Goal: Entertainment & Leisure: Browse casually

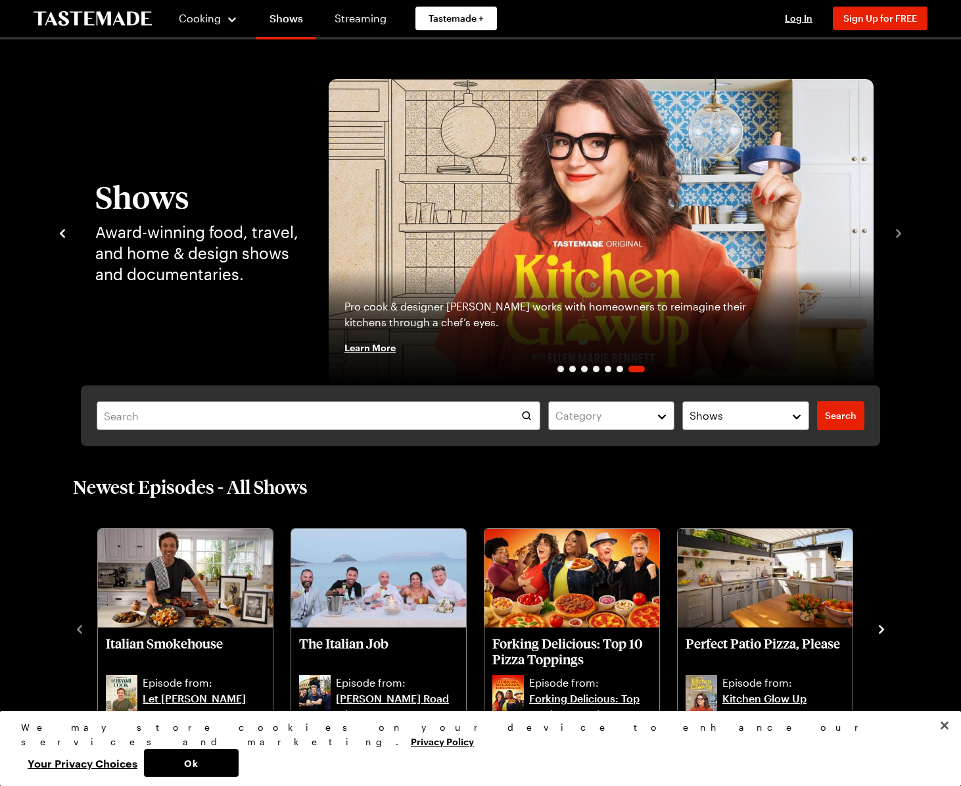
click at [62, 233] on icon "navigate to previous item" at bounding box center [62, 233] width 5 height 9
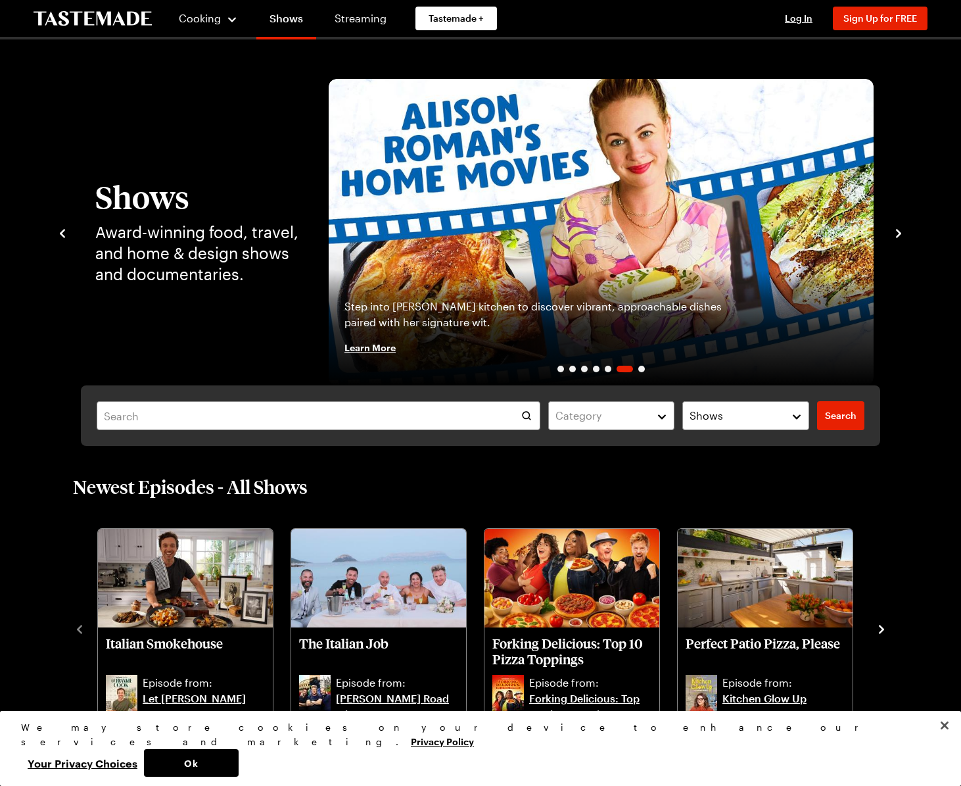
click at [62, 233] on icon "navigate to previous item" at bounding box center [62, 233] width 5 height 9
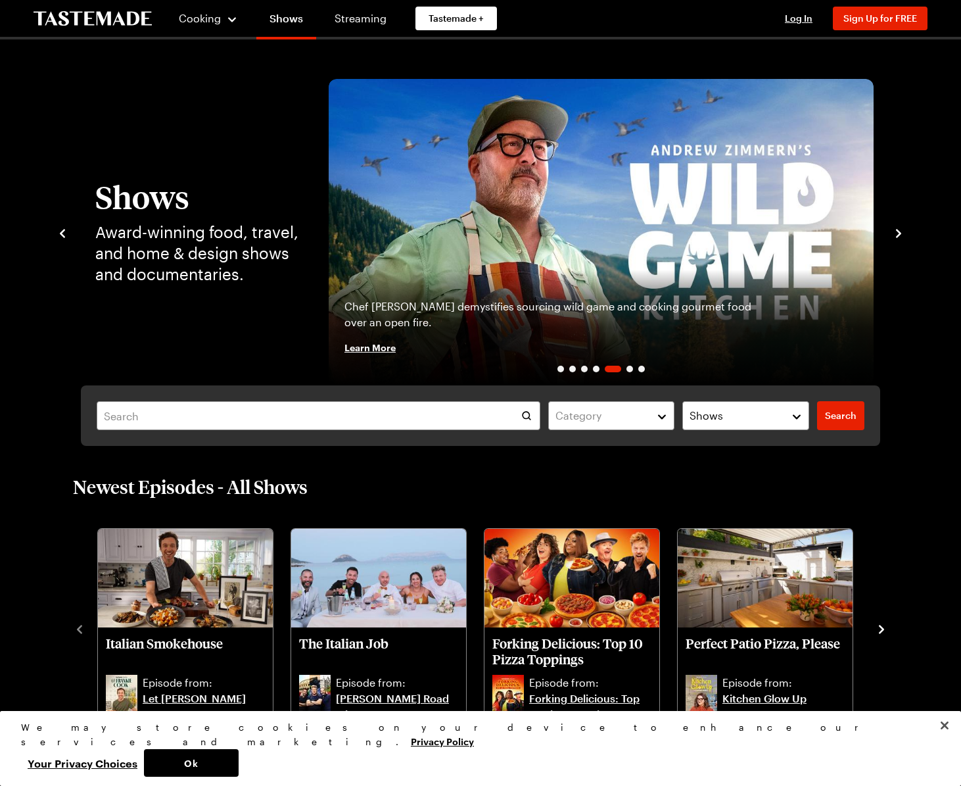
click at [62, 233] on icon "navigate to previous item" at bounding box center [62, 233] width 5 height 9
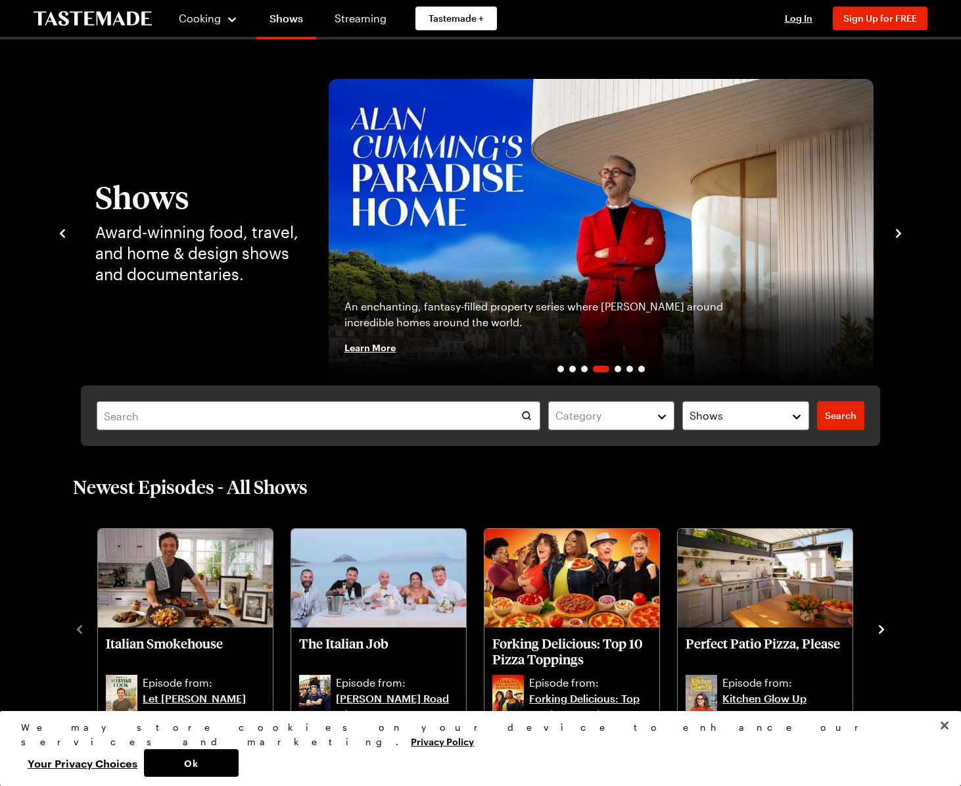
click at [62, 233] on icon "navigate to previous item" at bounding box center [62, 233] width 5 height 9
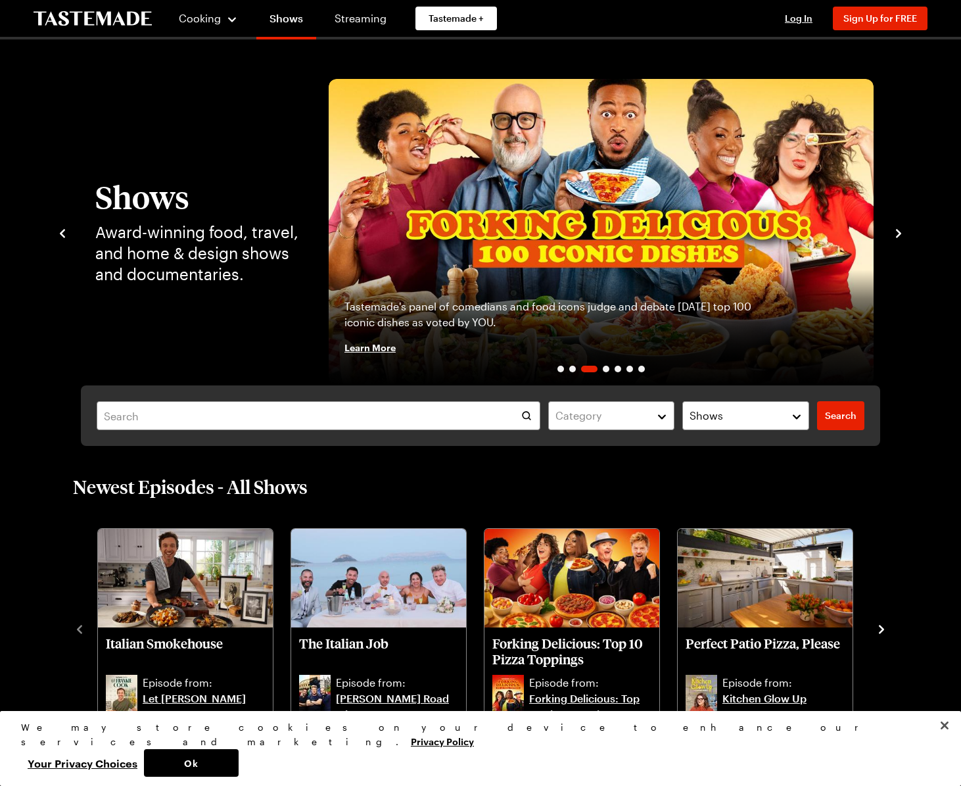
click at [62, 233] on icon "navigate to previous item" at bounding box center [62, 233] width 5 height 9
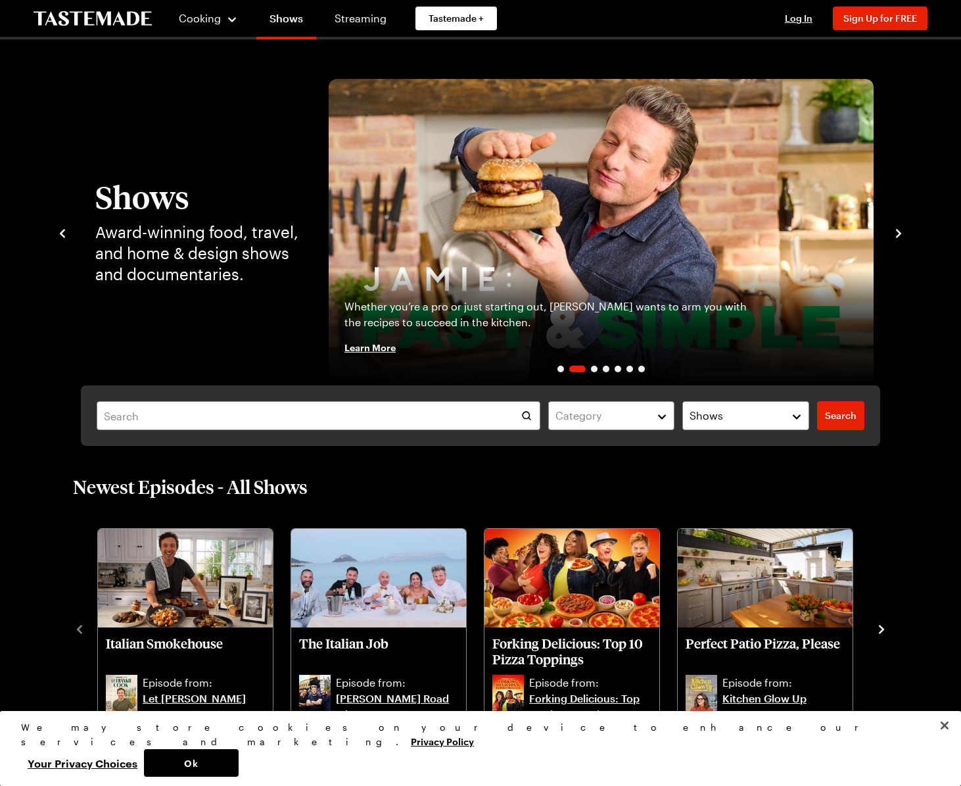
click at [62, 233] on icon "navigate to previous item" at bounding box center [62, 233] width 5 height 9
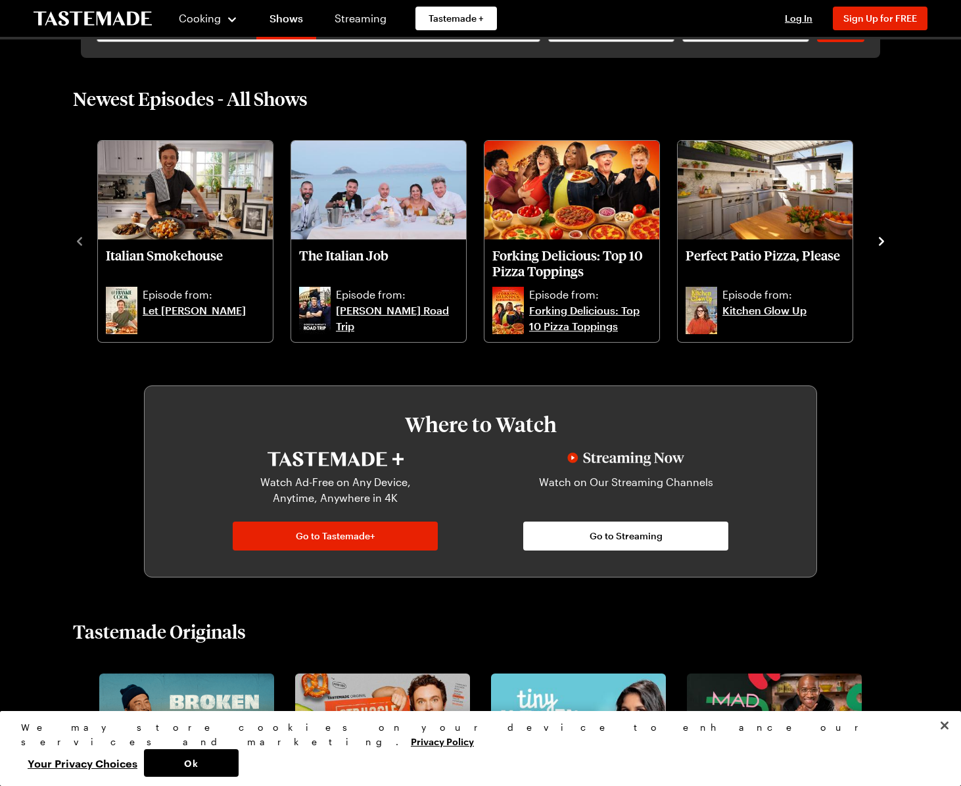
scroll to position [428, 0]
